Goal: Information Seeking & Learning: Learn about a topic

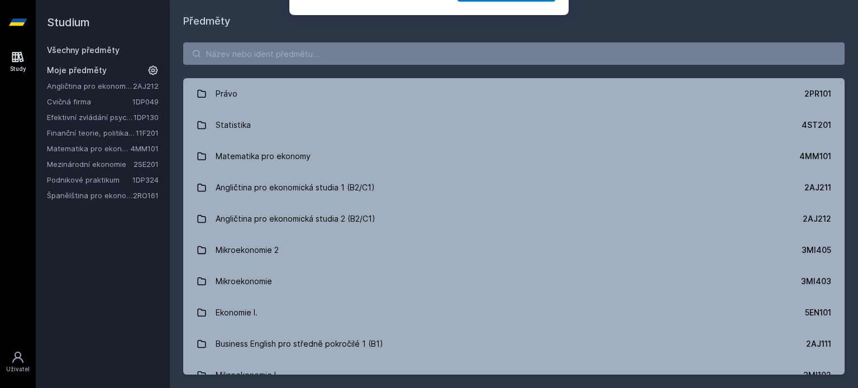
click at [250, 53] on div "Chceš dostávat tipy ohledně studia, nových testů, hodnocení učitelů a předmětů?…" at bounding box center [429, 49] width 858 height 99
click at [438, 68] on button "Ne" at bounding box center [431, 72] width 40 height 28
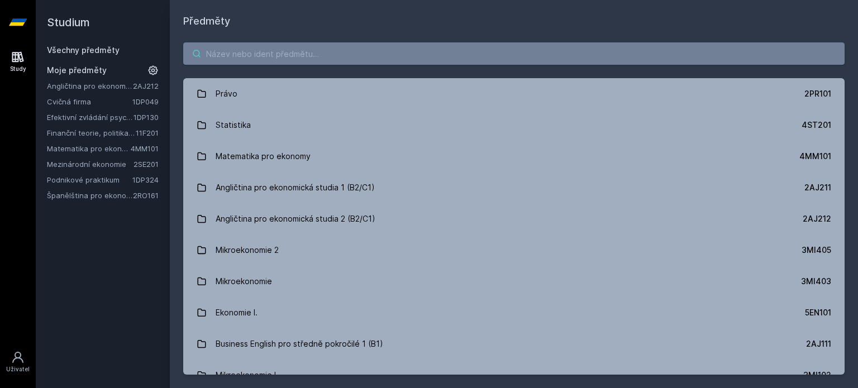
click at [312, 53] on input "search" at bounding box center [513, 53] width 661 height 22
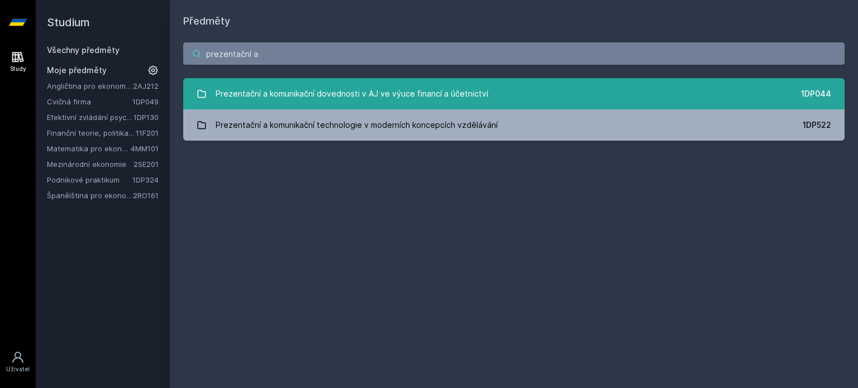
type input "prezentační a"
click at [450, 93] on div "Prezentační a komunikační dovednosti v AJ ve výuce financí a účetnictví" at bounding box center [352, 94] width 273 height 22
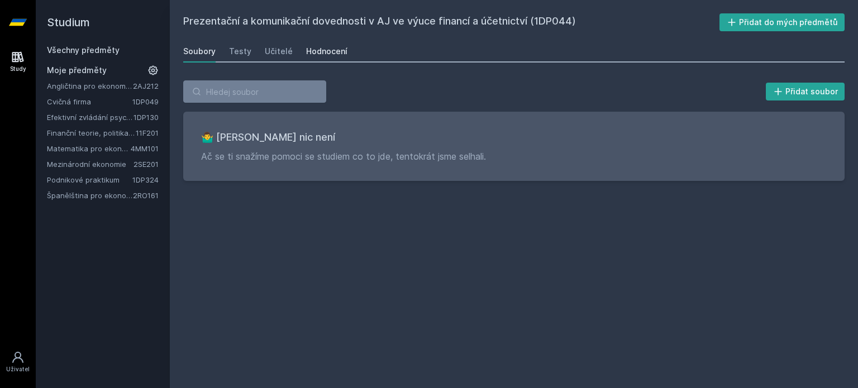
click at [319, 48] on div "Hodnocení" at bounding box center [326, 51] width 41 height 11
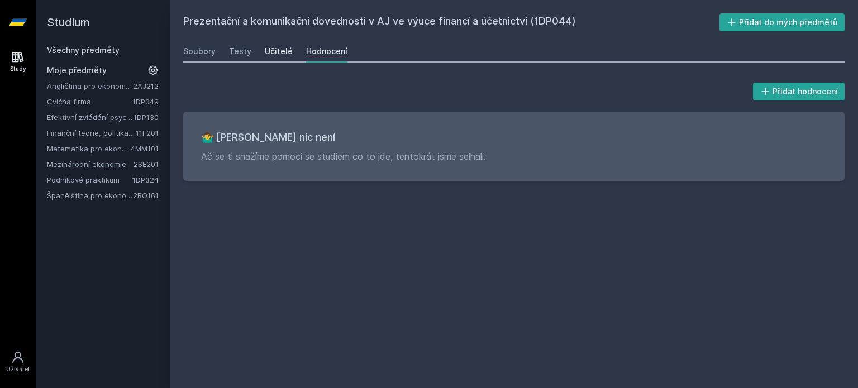
click at [273, 46] on div "Učitelé" at bounding box center [279, 51] width 28 height 11
click at [230, 49] on div "Testy" at bounding box center [240, 51] width 22 height 11
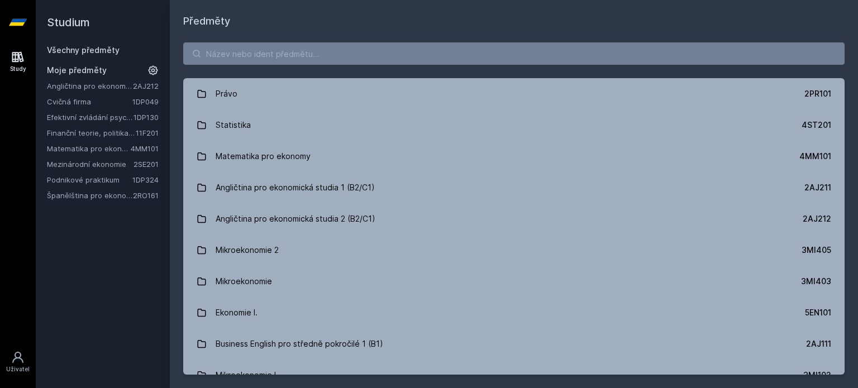
click at [93, 194] on link "Španělština pro ekonomy - základní úroveň 1 (A0/A1)" at bounding box center [90, 195] width 86 height 11
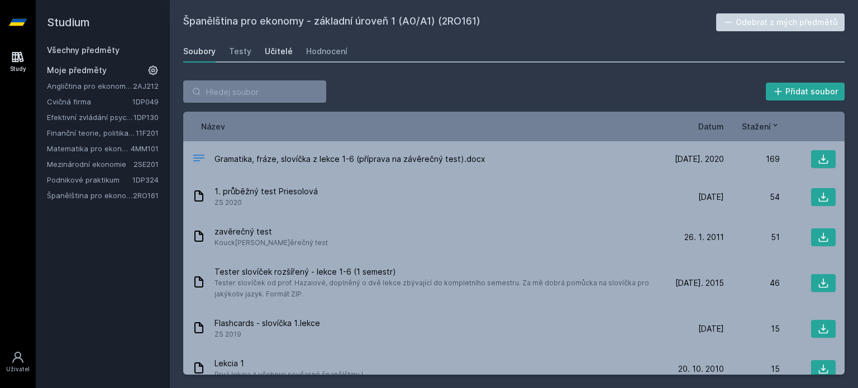
click at [287, 46] on div "Učitelé" at bounding box center [279, 51] width 28 height 11
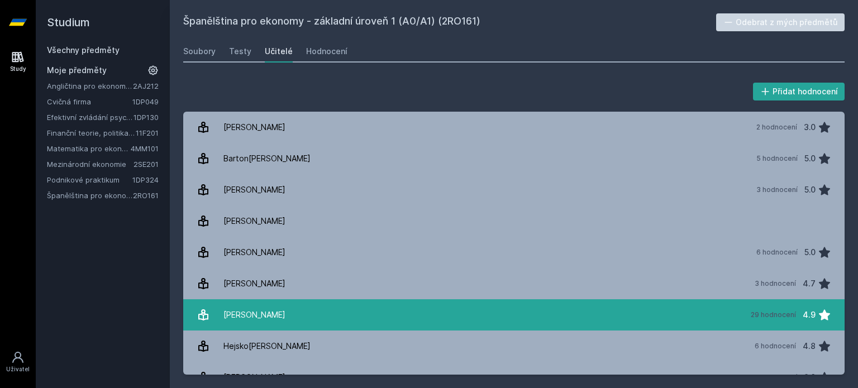
click at [249, 318] on div "[PERSON_NAME]" at bounding box center [254, 315] width 62 height 22
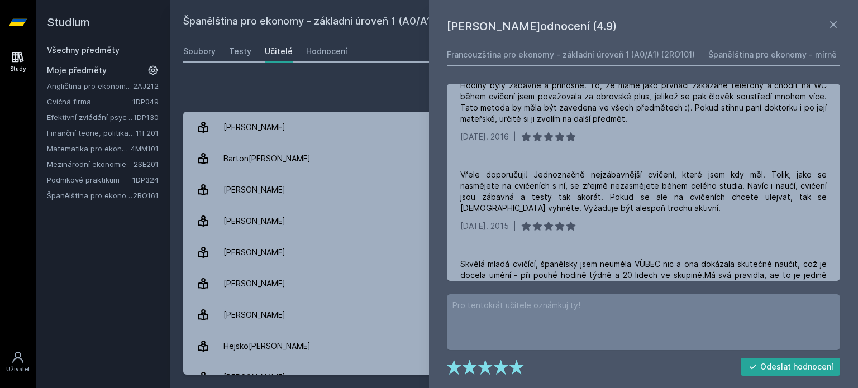
scroll to position [403, 0]
